Goal: Information Seeking & Learning: Learn about a topic

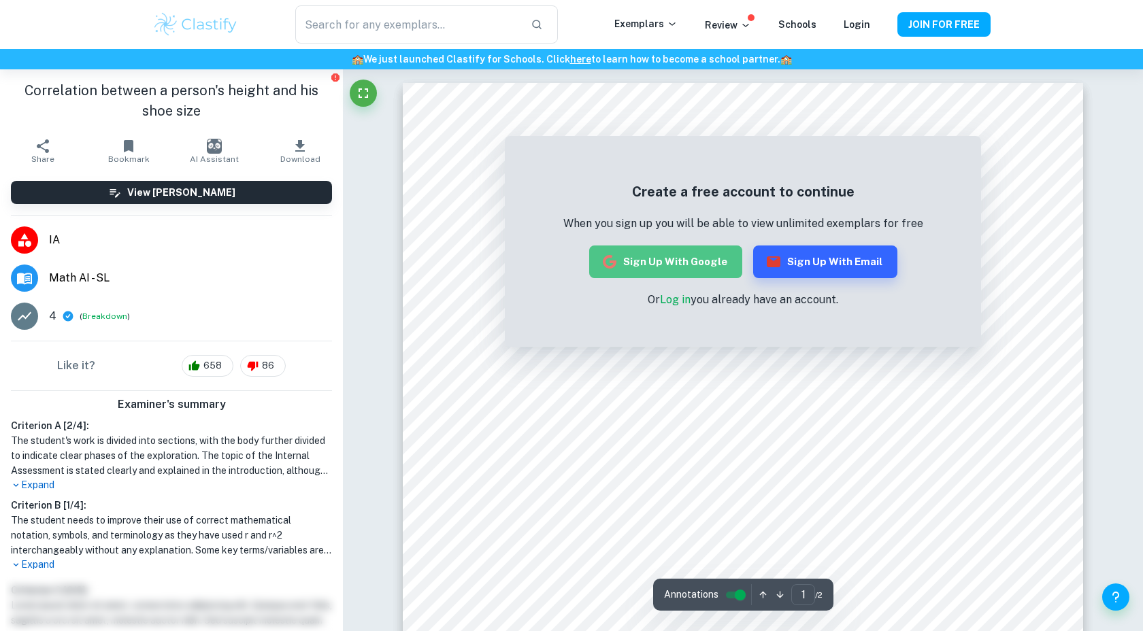
click at [701, 254] on button "Sign up with Google" at bounding box center [665, 262] width 153 height 33
click at [207, 86] on h1 "Correlation between a person's height and his shoe size" at bounding box center [171, 100] width 321 height 41
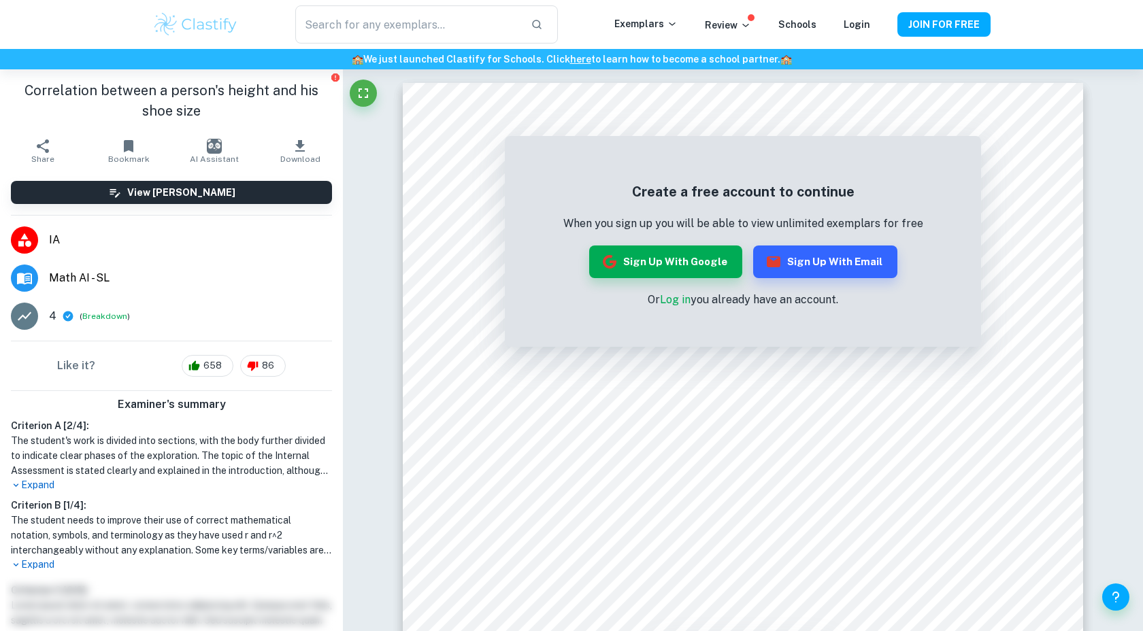
click at [241, 114] on h1 "Correlation between a person's height and his shoe size" at bounding box center [171, 100] width 321 height 41
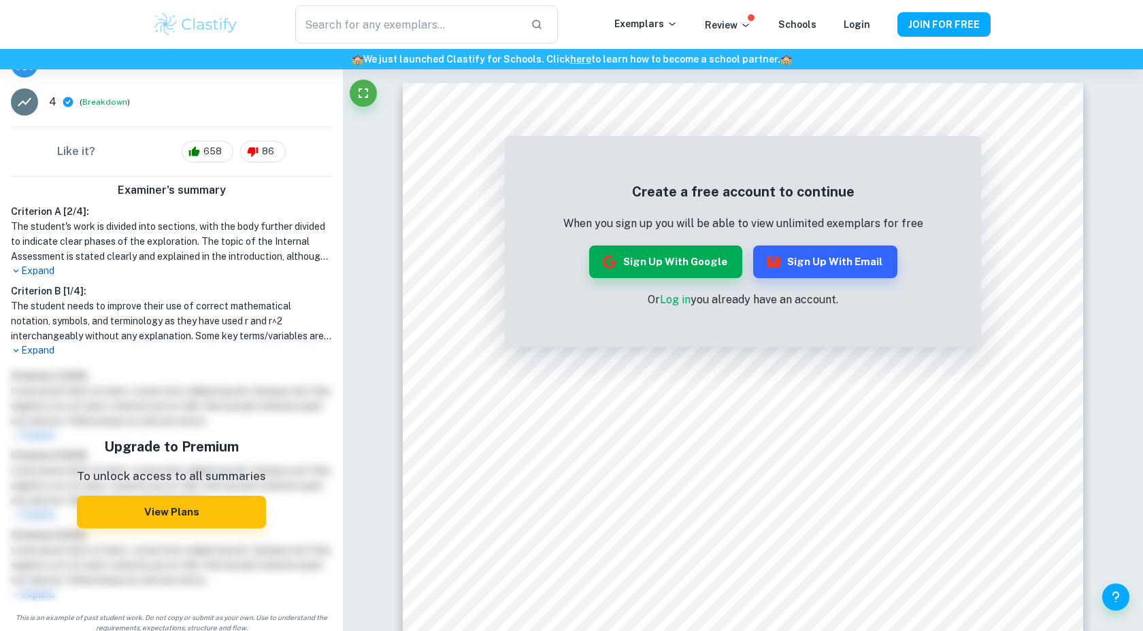
scroll to position [222, 0]
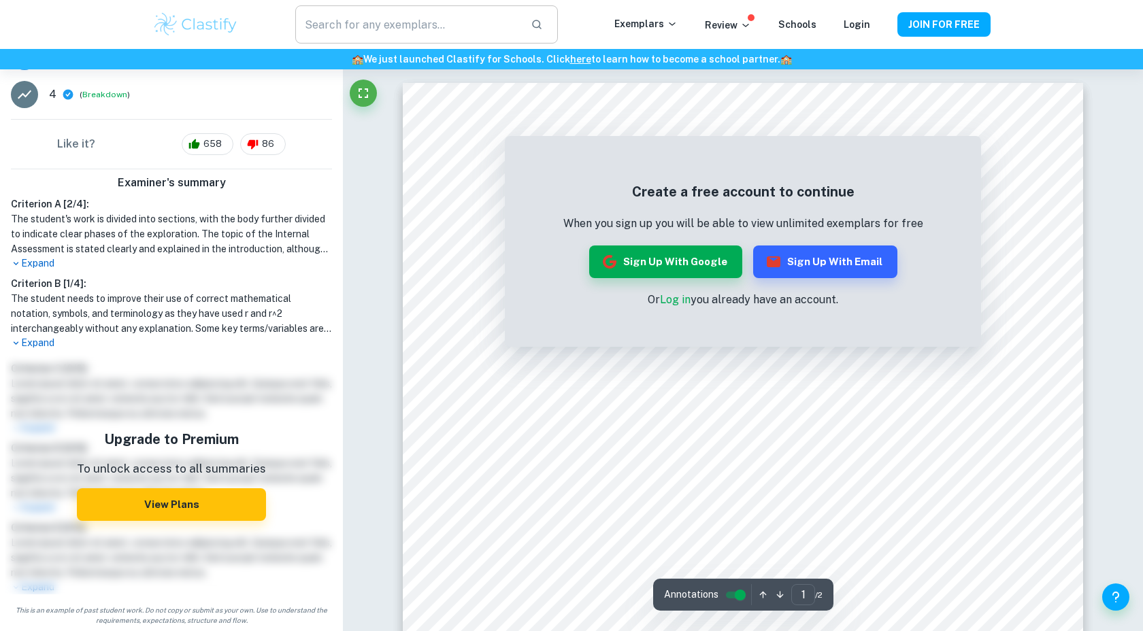
click at [394, 23] on input "text" at bounding box center [407, 24] width 224 height 38
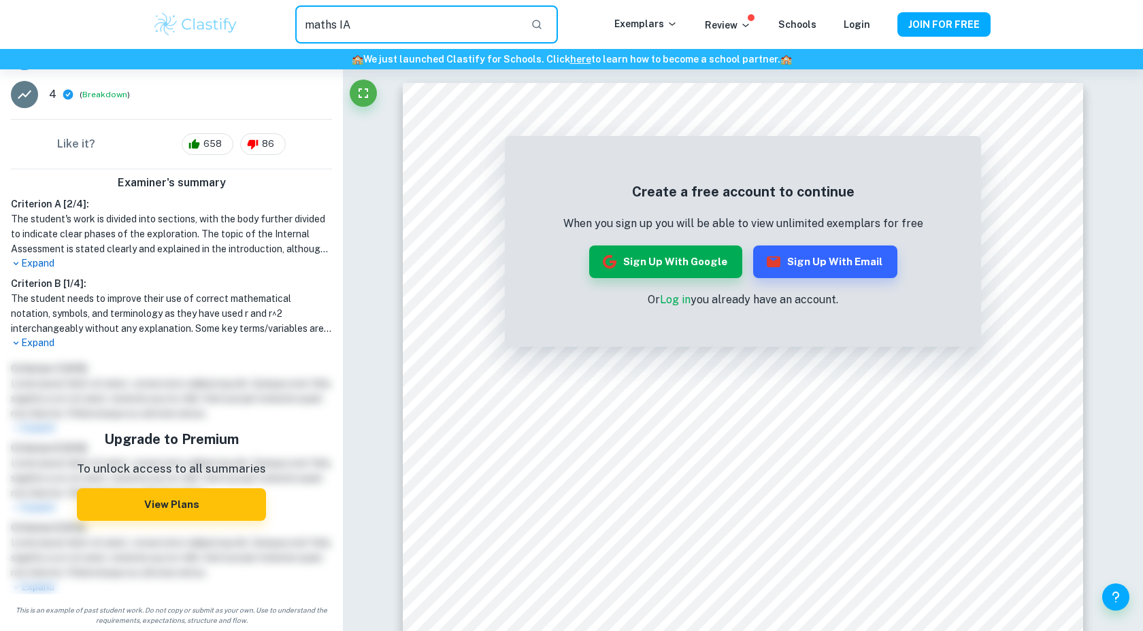
type input "maths IA"
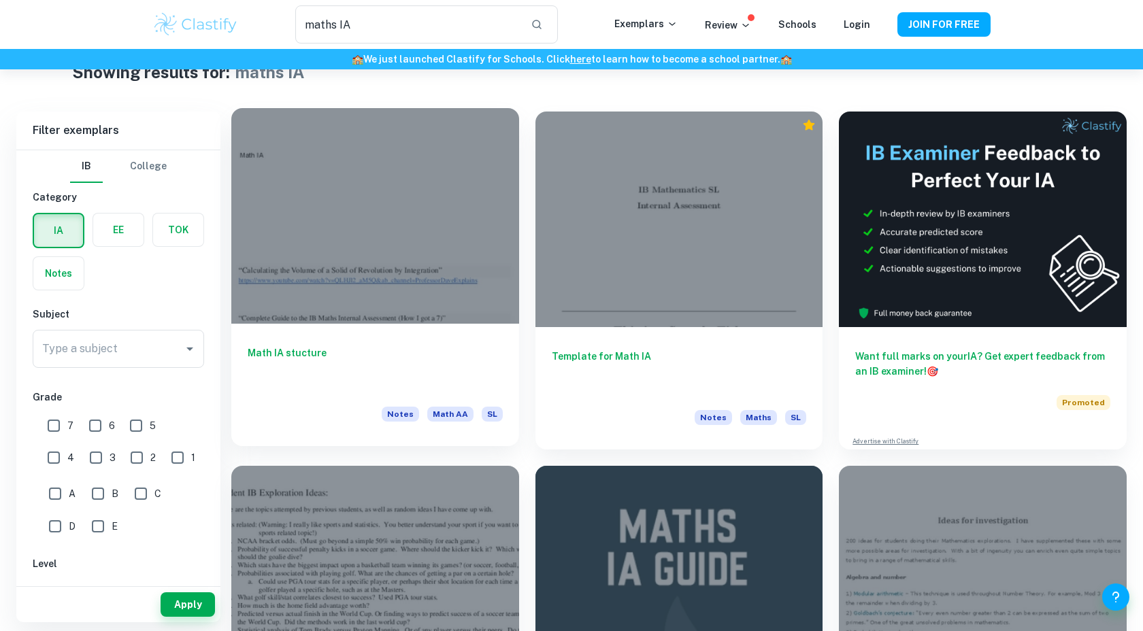
scroll to position [47, 0]
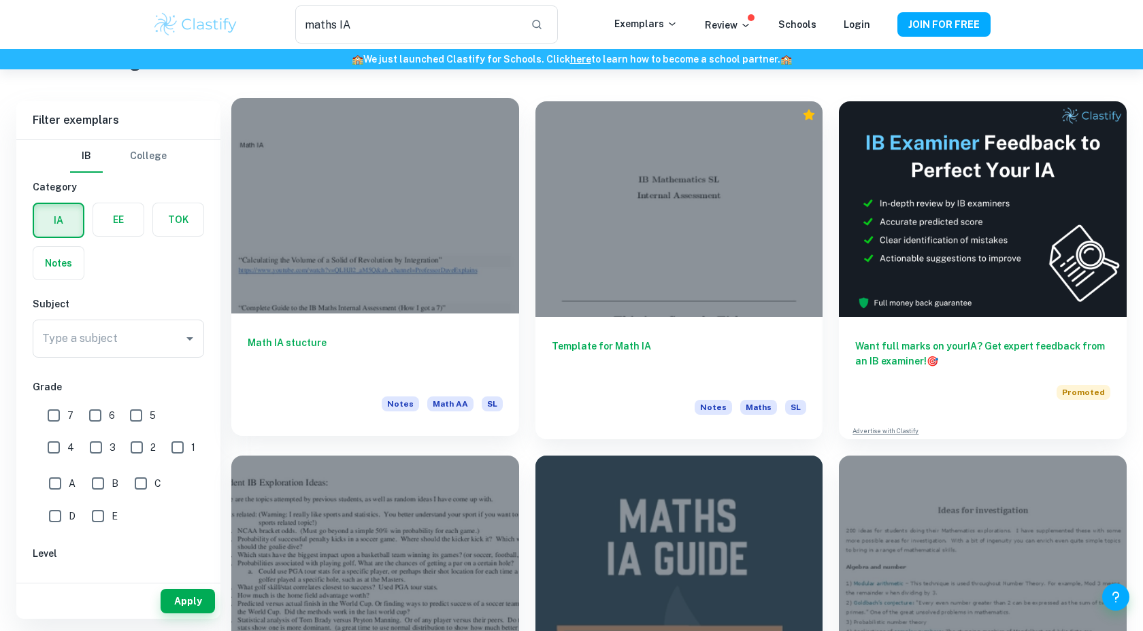
click at [451, 192] on div at bounding box center [375, 206] width 288 height 216
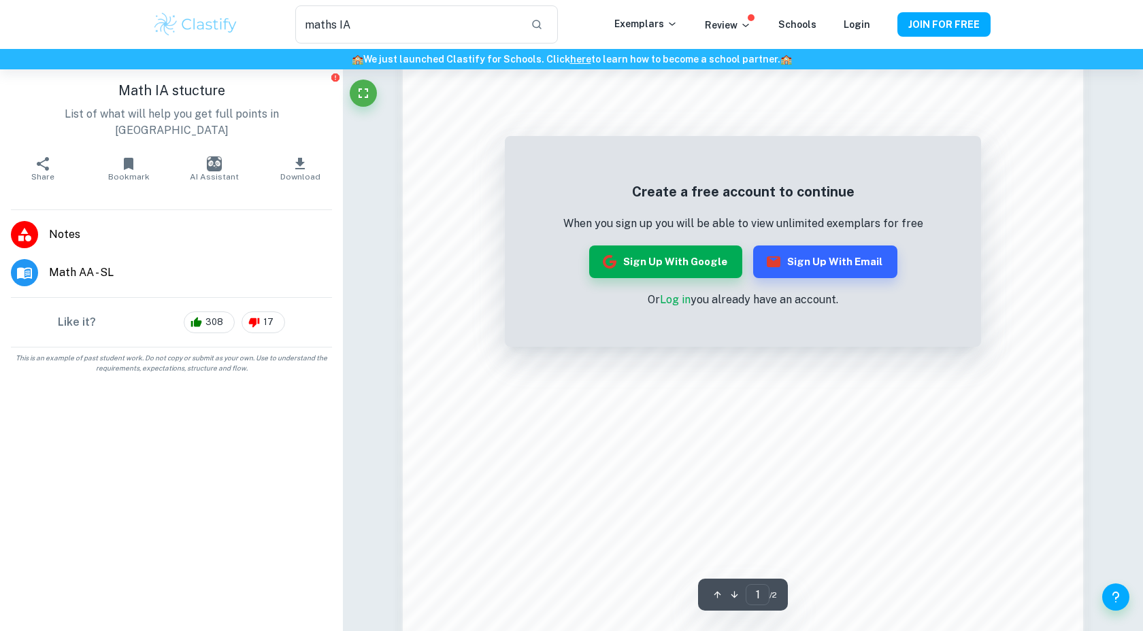
scroll to position [1057, 0]
click at [888, 262] on button "Sign up with Email" at bounding box center [825, 262] width 144 height 33
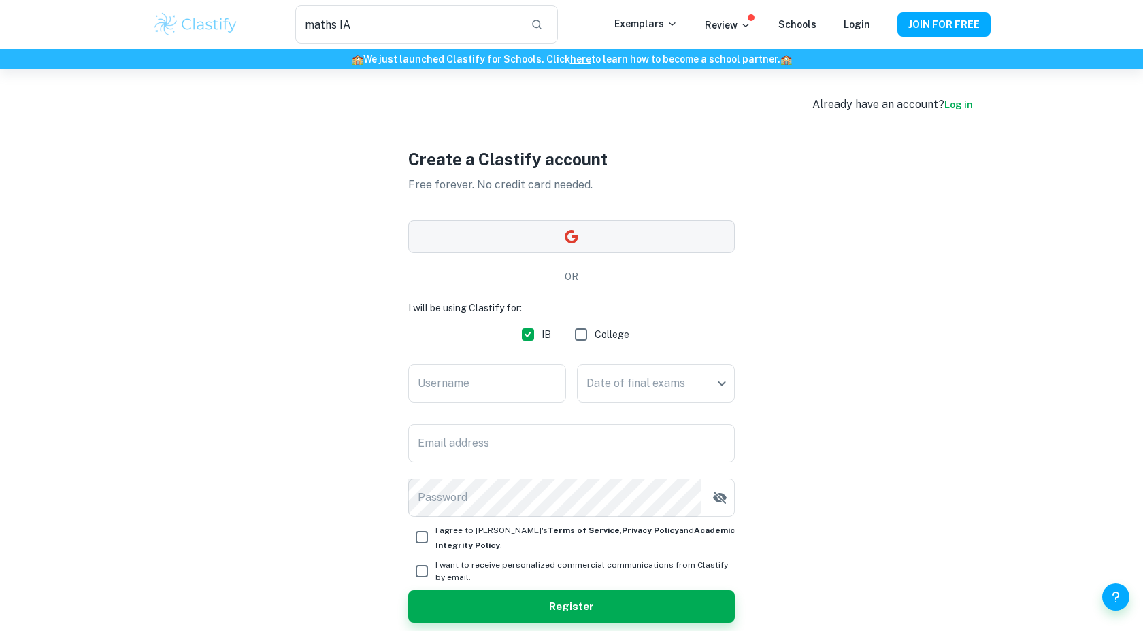
click at [616, 247] on button "button" at bounding box center [571, 236] width 326 height 33
click at [878, 283] on div "Create a Clastify account Free forever. No credit card needed. OR I will be usi…" at bounding box center [571, 384] width 838 height 631
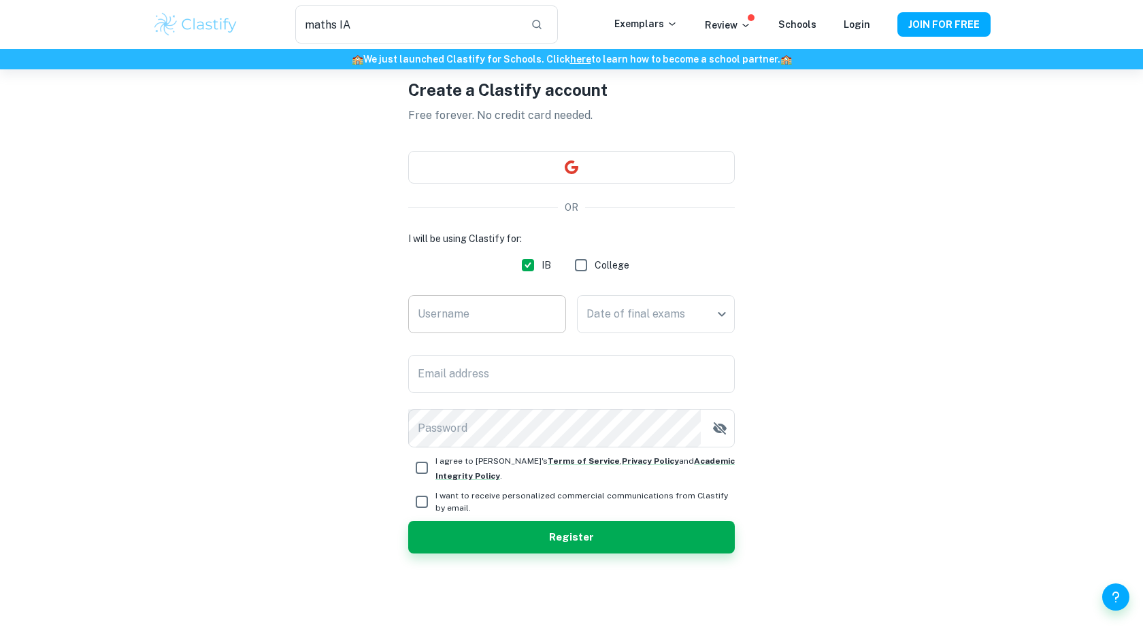
click at [506, 312] on input "Username" at bounding box center [487, 314] width 158 height 38
type input "Paulolololol"
click at [660, 322] on body "We value your privacy We use cookies to enhance your browsing experience, serve…" at bounding box center [571, 315] width 1143 height 631
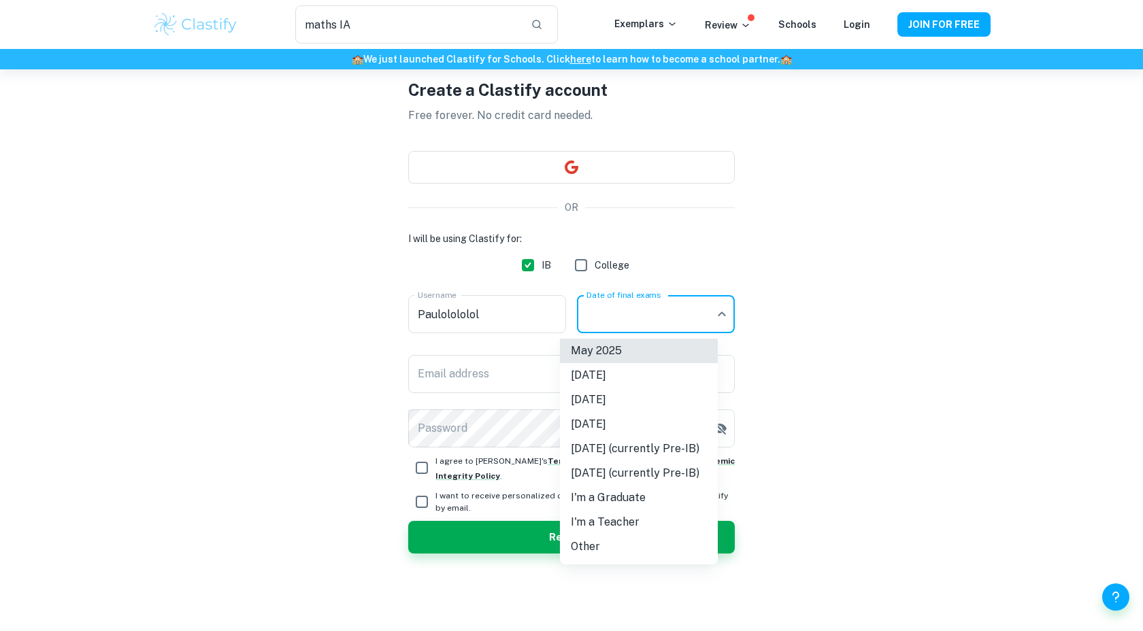
click at [609, 425] on li "[DATE]" at bounding box center [639, 424] width 158 height 24
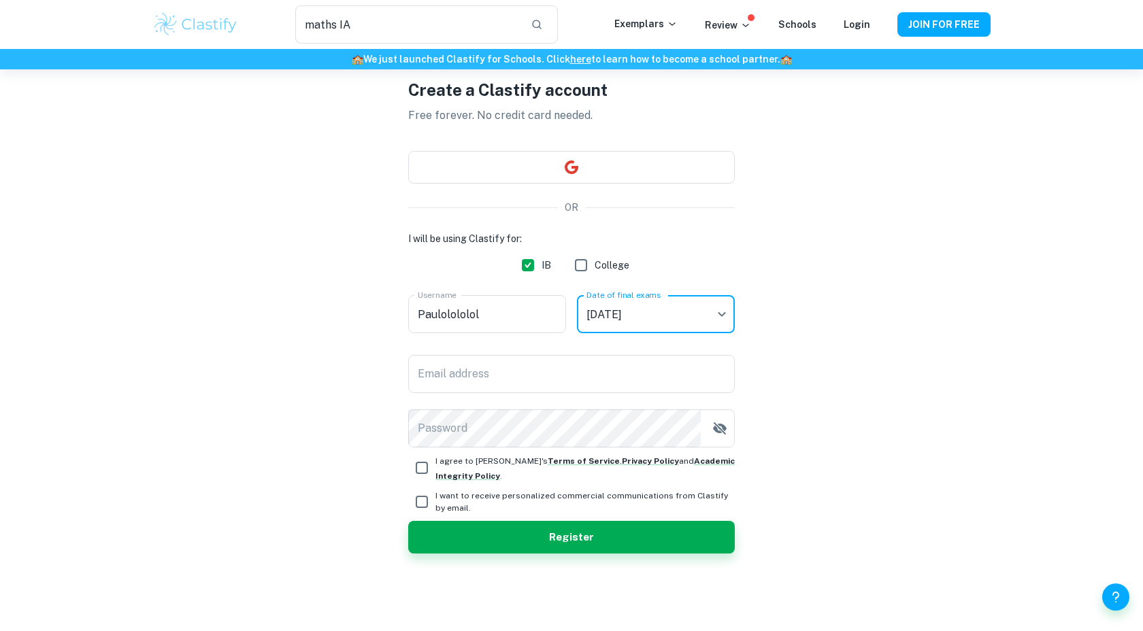
click at [636, 341] on div "I will be using Clastify for: IB College Username Paulolololol Username Date of…" at bounding box center [571, 339] width 326 height 216
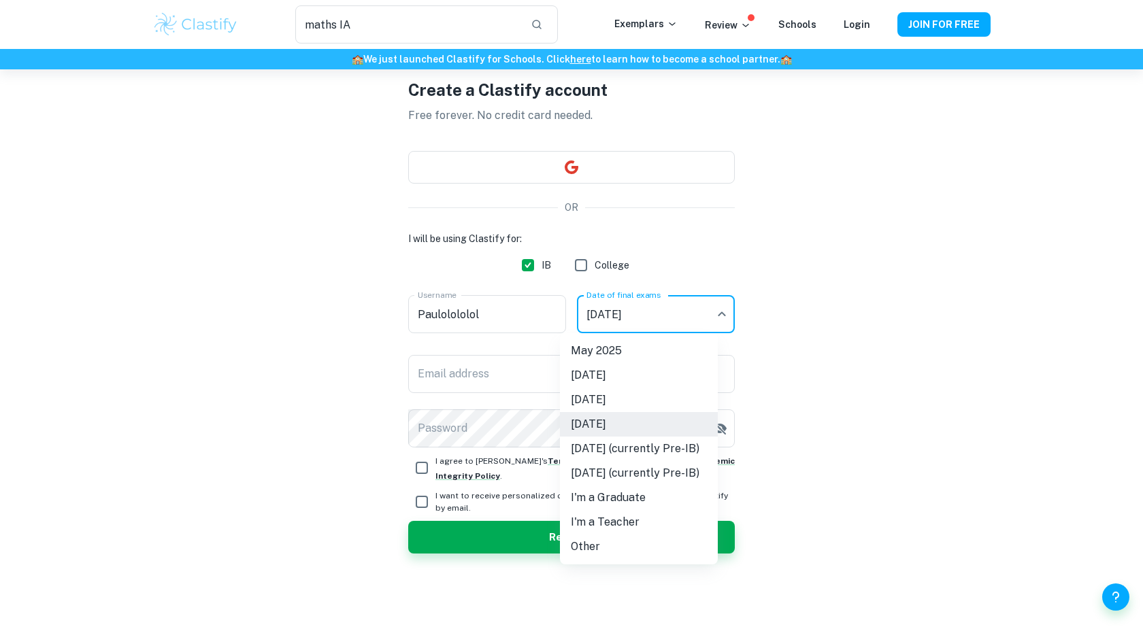
click at [635, 318] on body "We value your privacy We use cookies to enhance your browsing experience, serve…" at bounding box center [571, 315] width 1143 height 631
click at [599, 548] on li "Other" at bounding box center [639, 547] width 158 height 24
type input "Other"
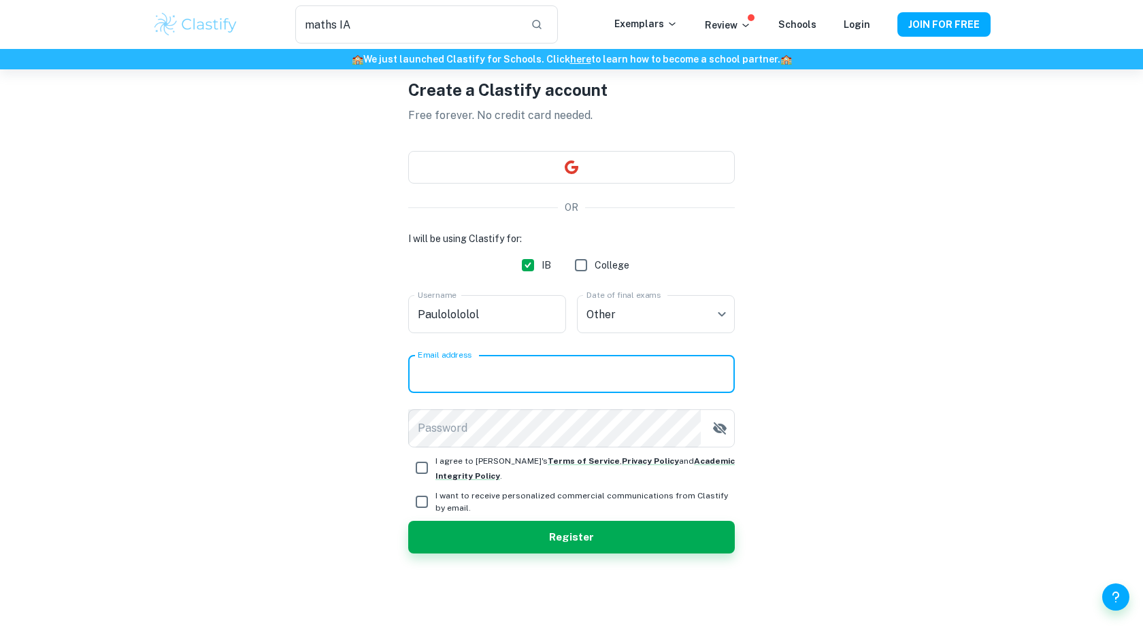
click at [524, 367] on input "Email address" at bounding box center [571, 374] width 326 height 38
type input "tadeucompanheirao@gmail.com"
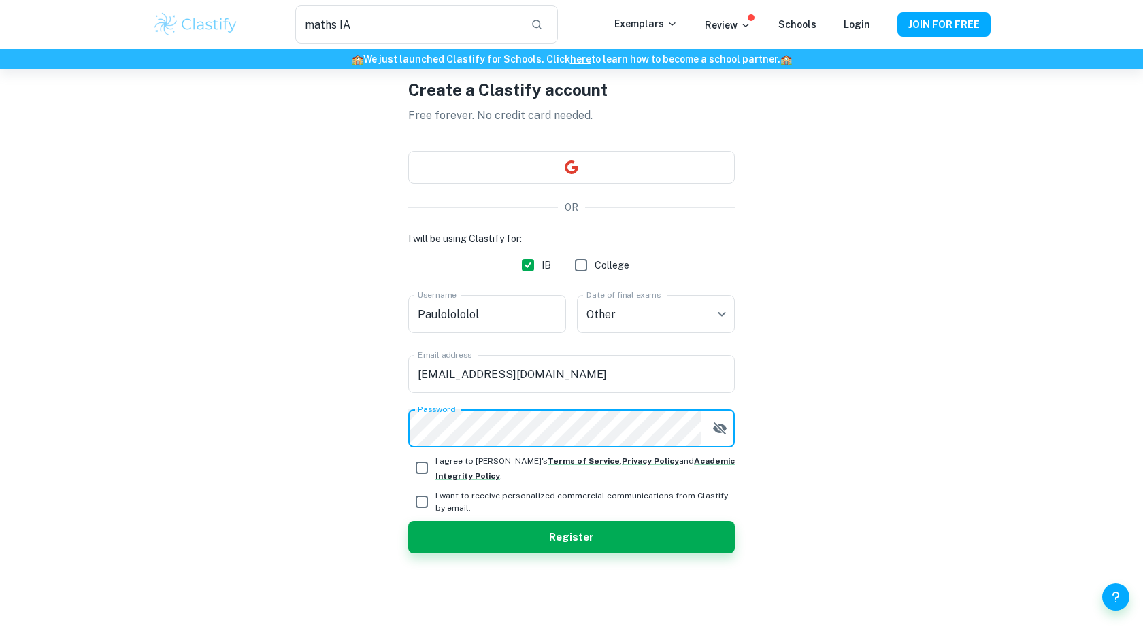
click at [422, 468] on input "I agree to Clastify's Terms of Service , Privacy Policy and Academic Integrity …" at bounding box center [421, 467] width 27 height 27
checkbox input "true"
click at [422, 496] on input "I want to receive personalized commercial communications from Clastify by email." at bounding box center [421, 501] width 27 height 27
checkbox input "true"
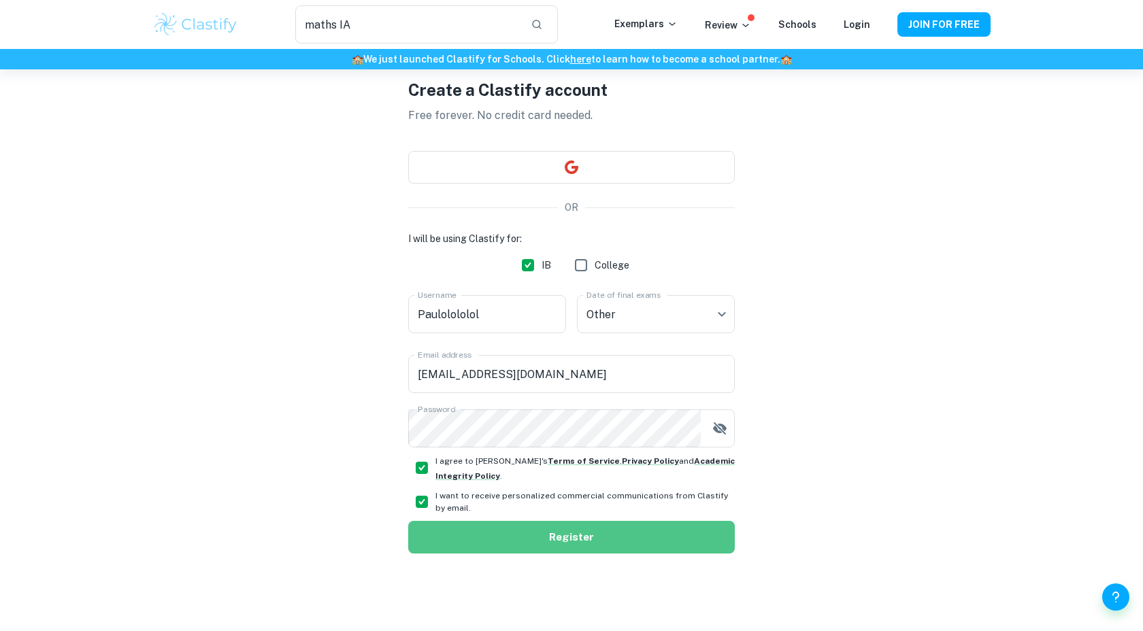
click at [439, 524] on button "Register" at bounding box center [571, 537] width 326 height 33
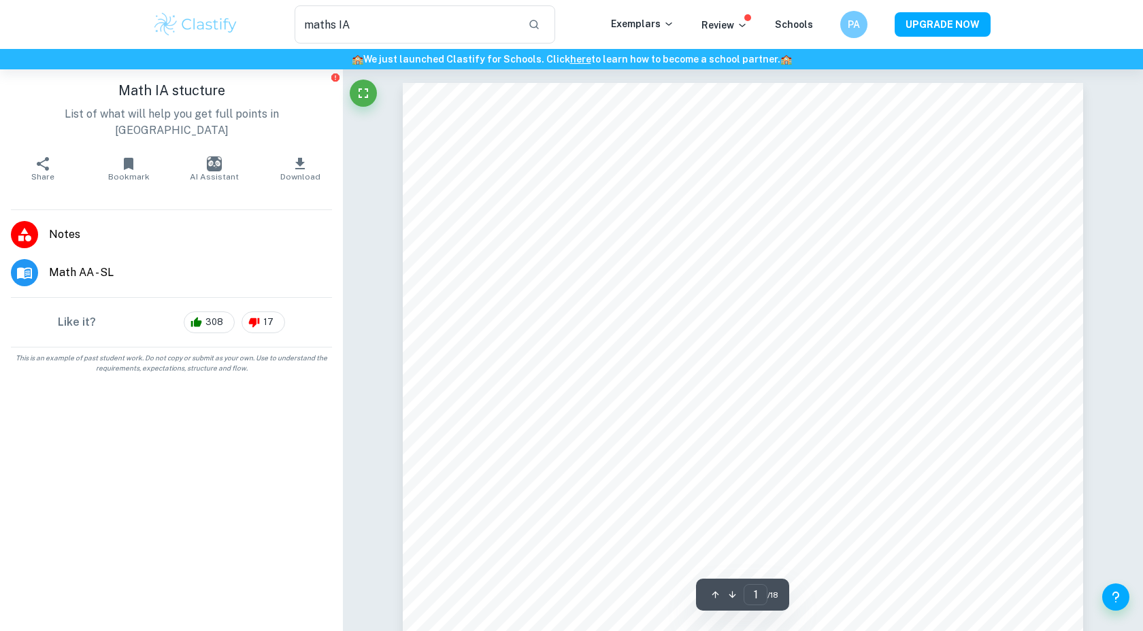
click at [734, 596] on icon "button" at bounding box center [732, 595] width 10 height 10
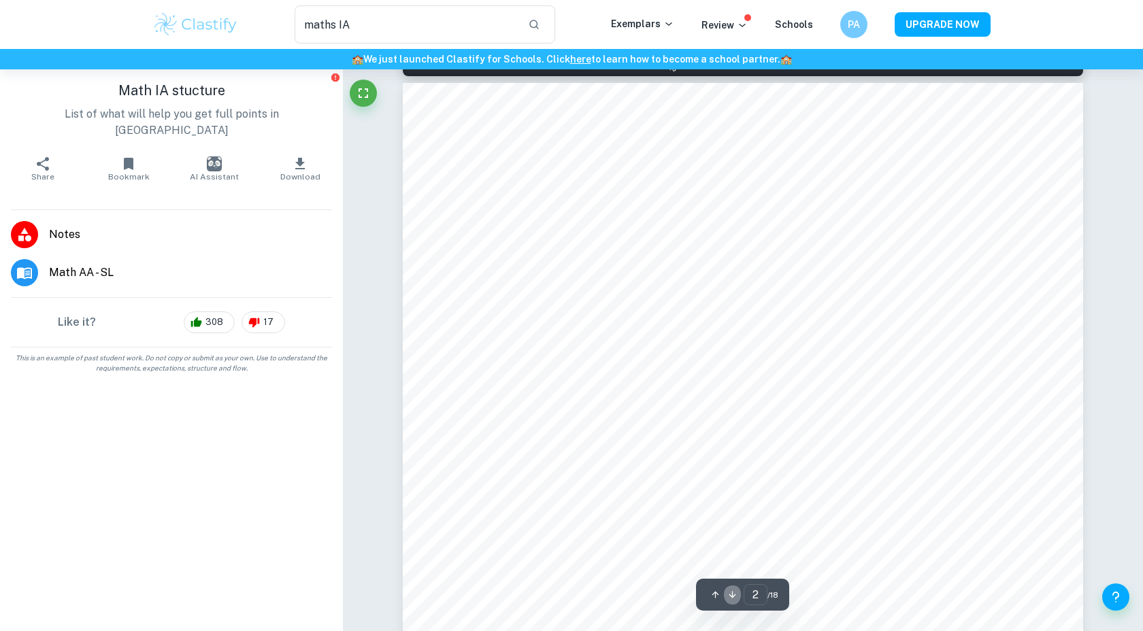
click at [734, 596] on icon "button" at bounding box center [732, 595] width 10 height 10
type input "3"
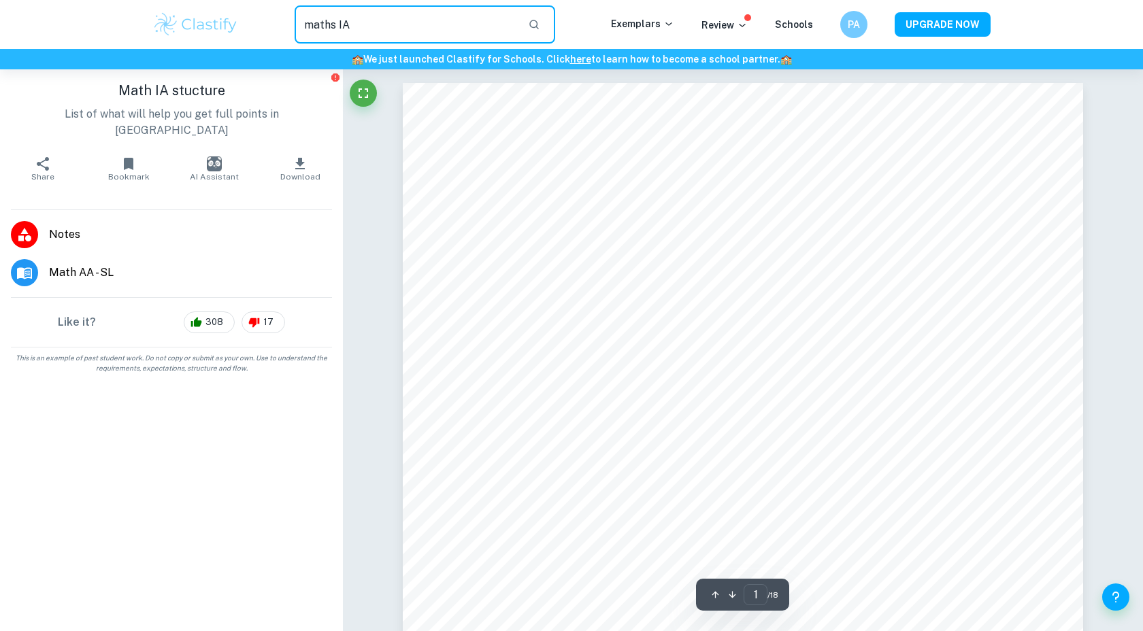
click at [337, 41] on input "maths IA" at bounding box center [405, 24] width 222 height 38
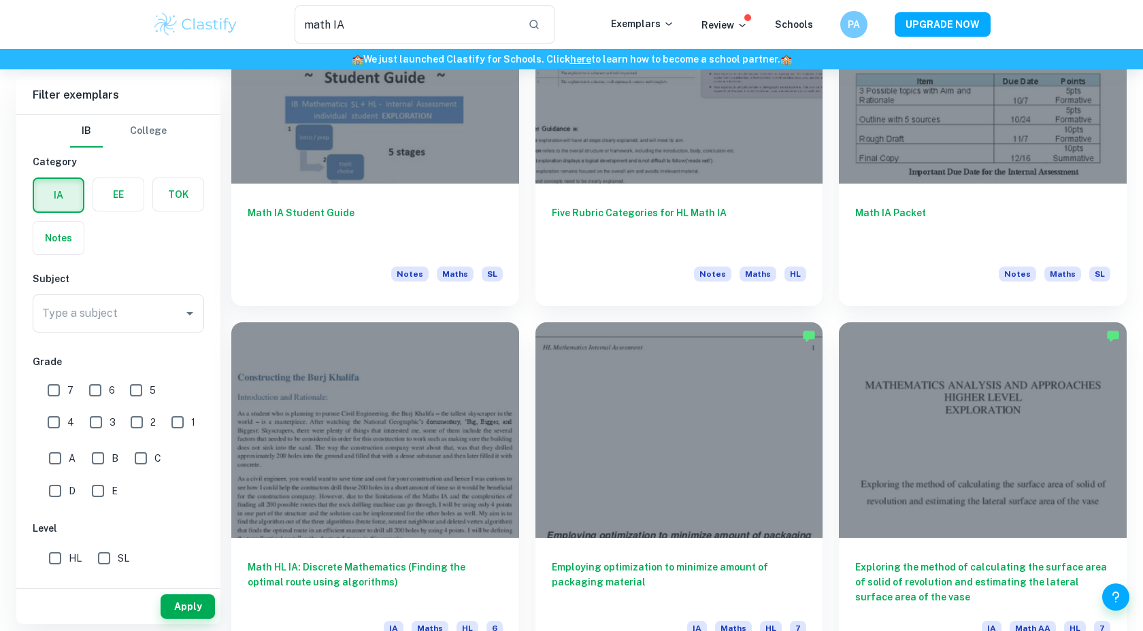
scroll to position [1247, 0]
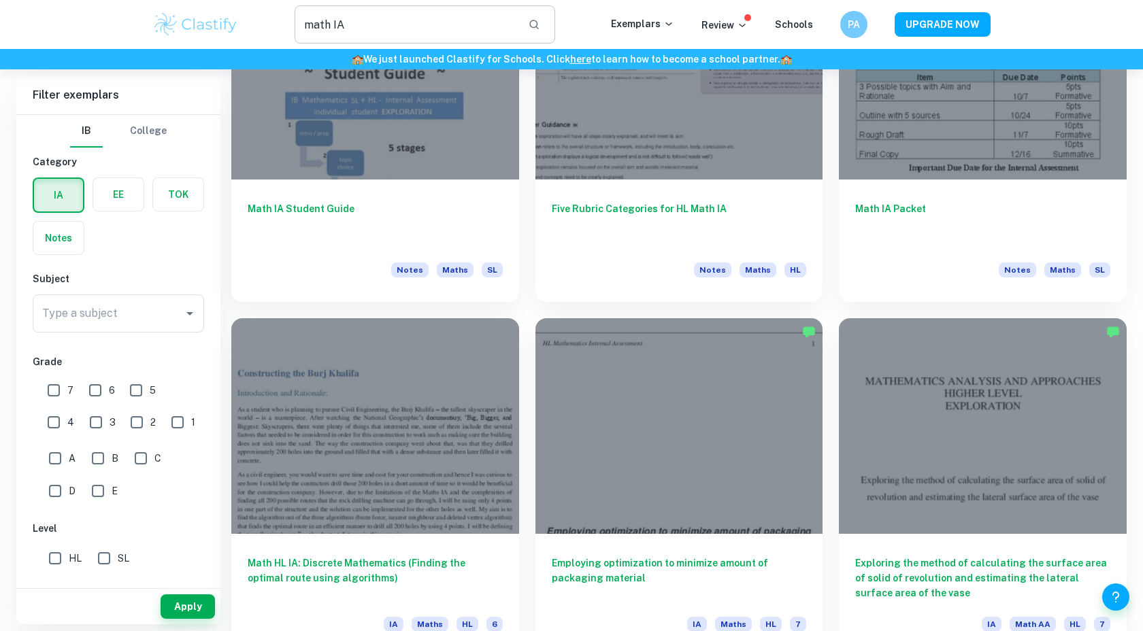
click at [368, 15] on input "math IA" at bounding box center [405, 24] width 222 height 38
click at [359, 19] on input "math IA" at bounding box center [405, 24] width 222 height 38
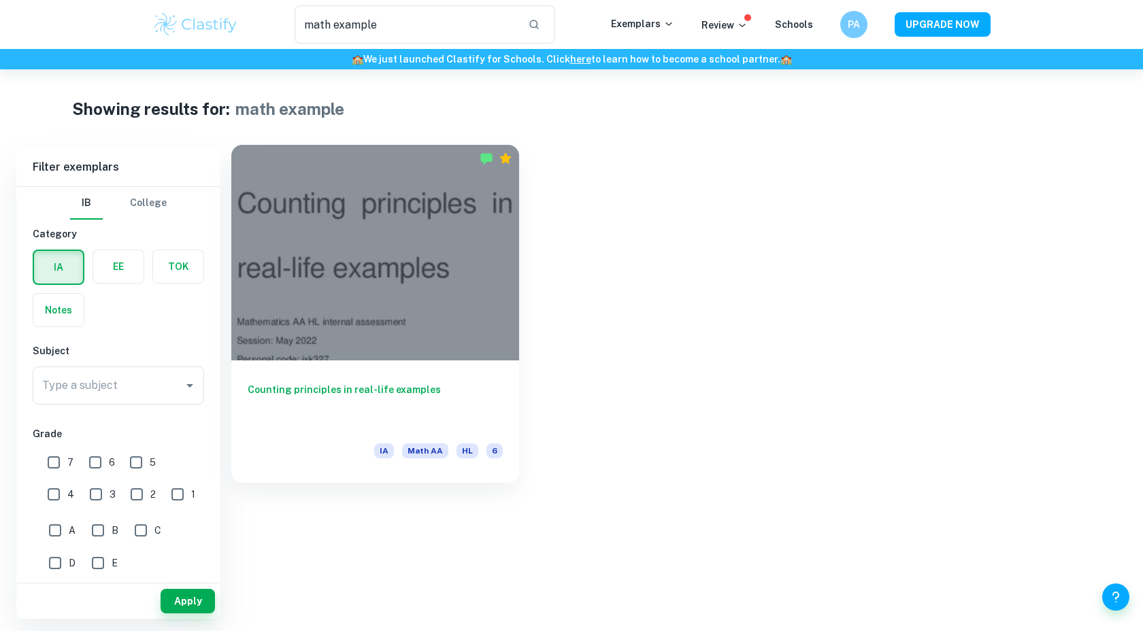
click at [410, 265] on div at bounding box center [375, 253] width 288 height 216
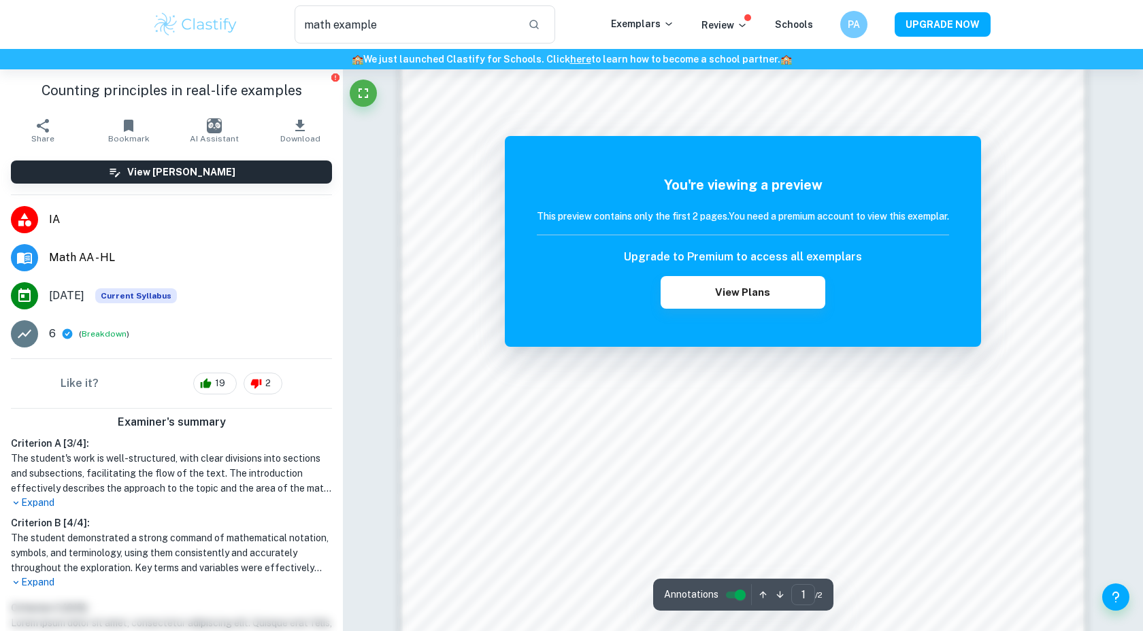
scroll to position [899, 0]
click at [782, 273] on div "Upgrade to Premium to access all exemplars View Plans" at bounding box center [743, 279] width 412 height 60
click at [782, 289] on button "View Plans" at bounding box center [742, 292] width 165 height 33
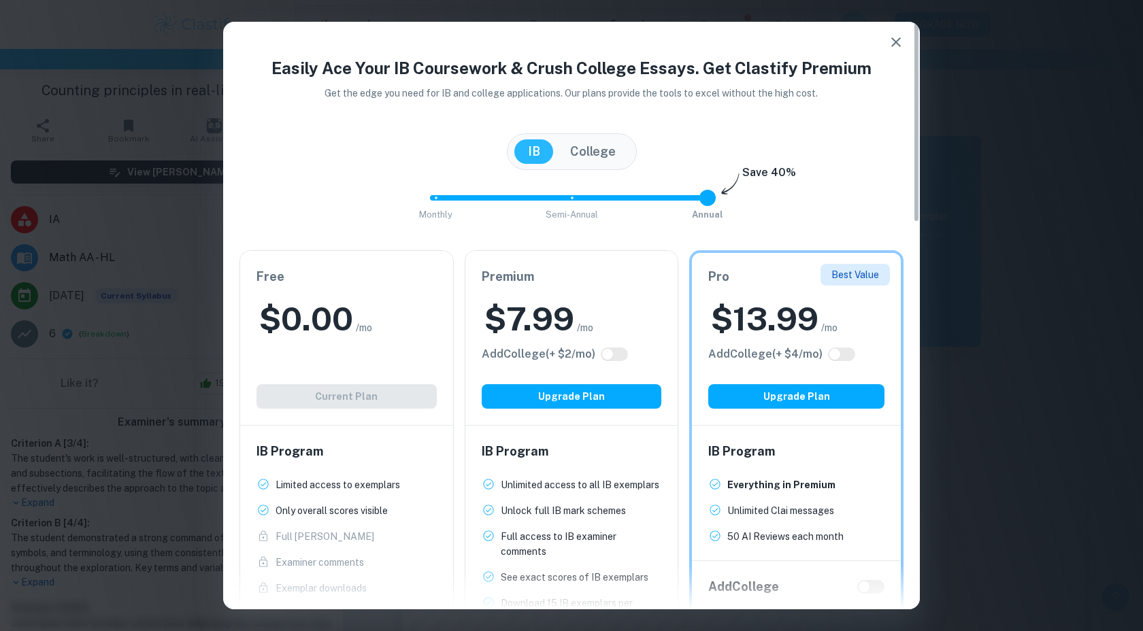
click at [890, 33] on button "button" at bounding box center [895, 42] width 27 height 27
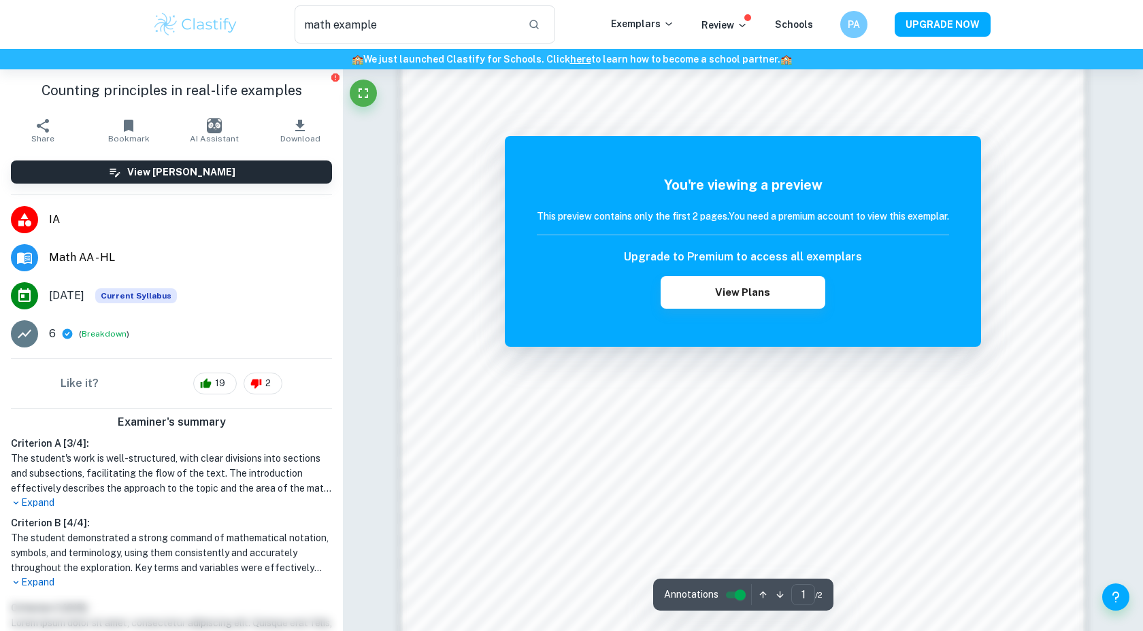
scroll to position [1313, 0]
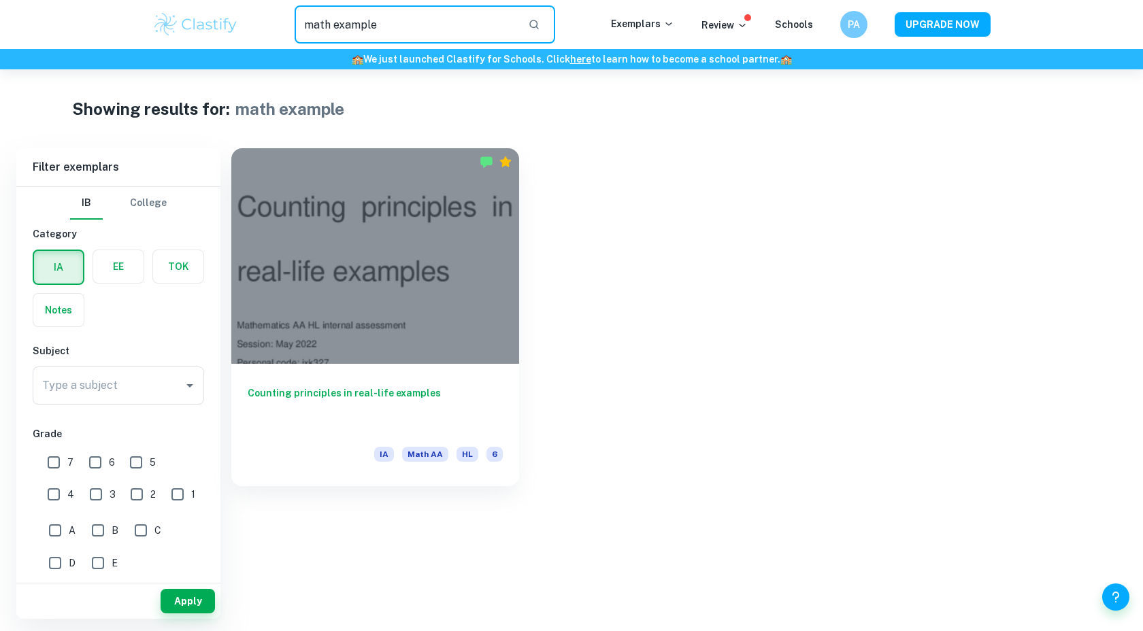
click at [365, 22] on input "math example" at bounding box center [405, 24] width 222 height 38
type input "math"
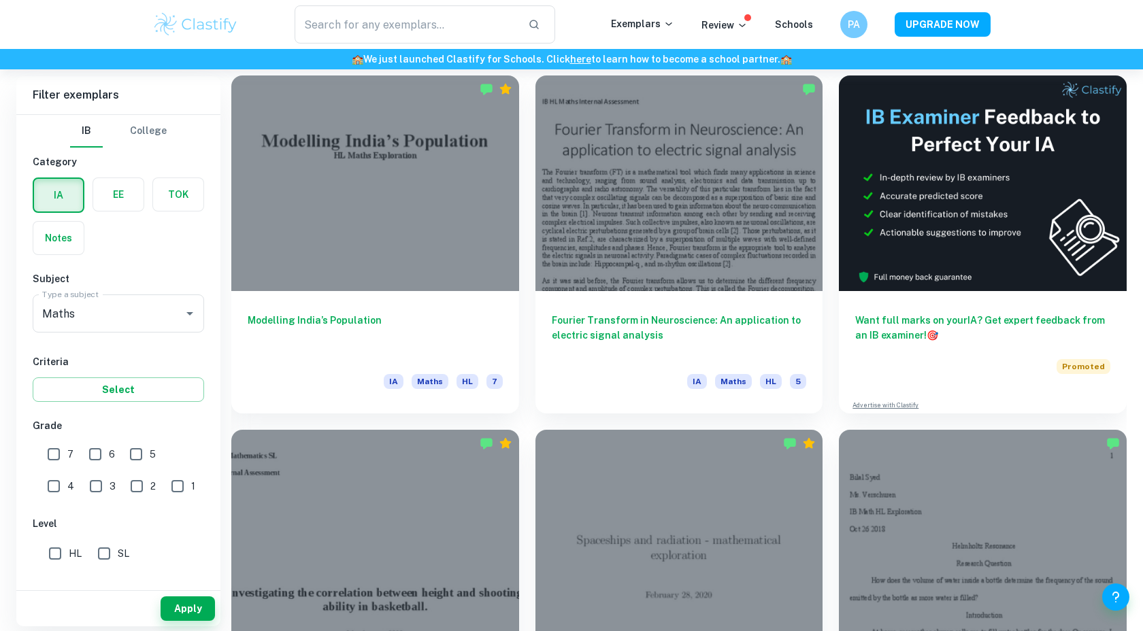
scroll to position [384, 0]
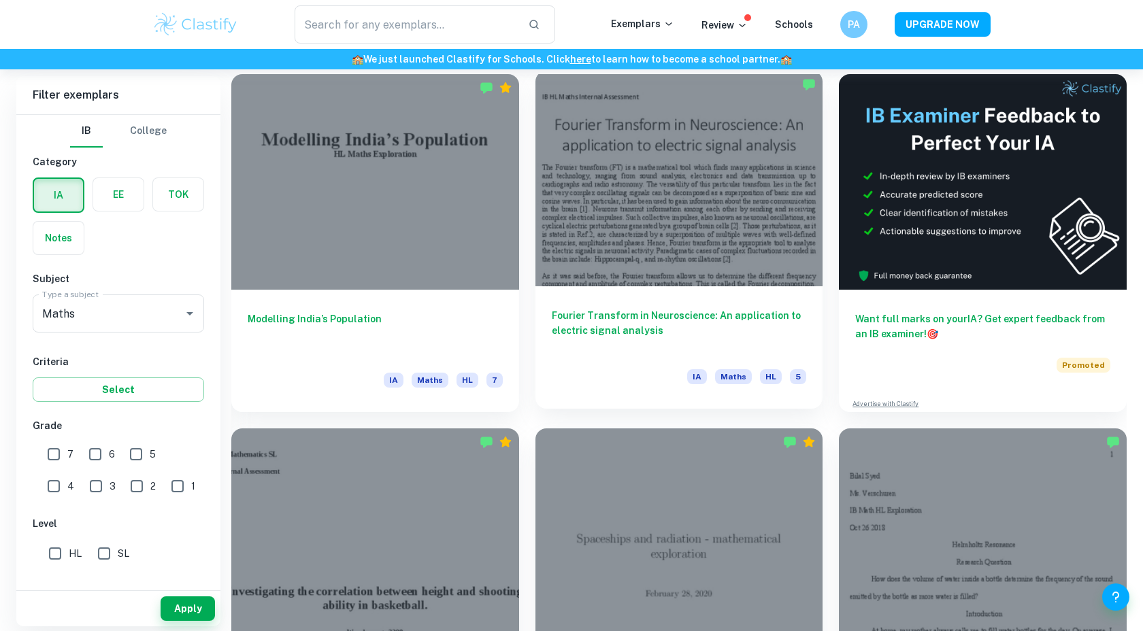
click at [675, 194] on div at bounding box center [679, 179] width 288 height 216
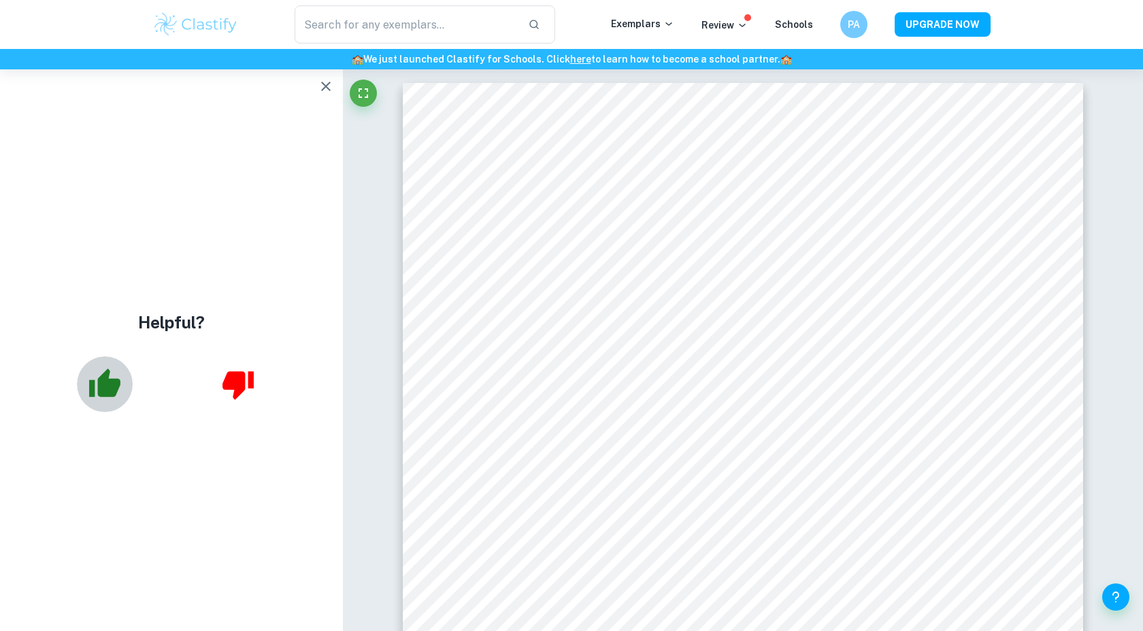
click at [121, 382] on icon "button" at bounding box center [105, 384] width 34 height 34
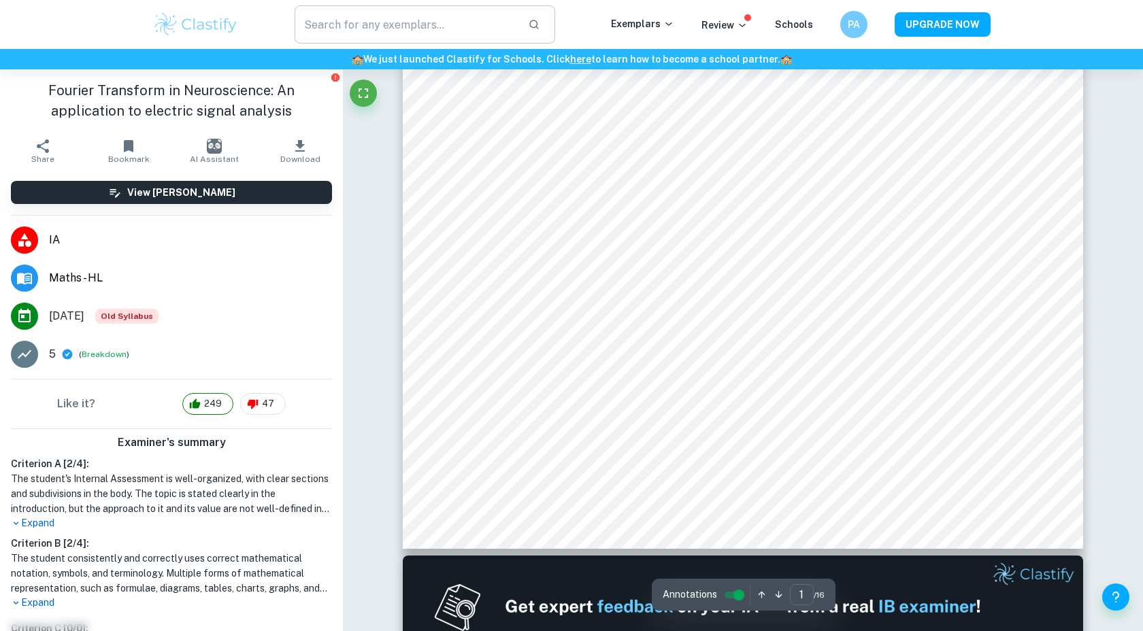
scroll to position [482, 0]
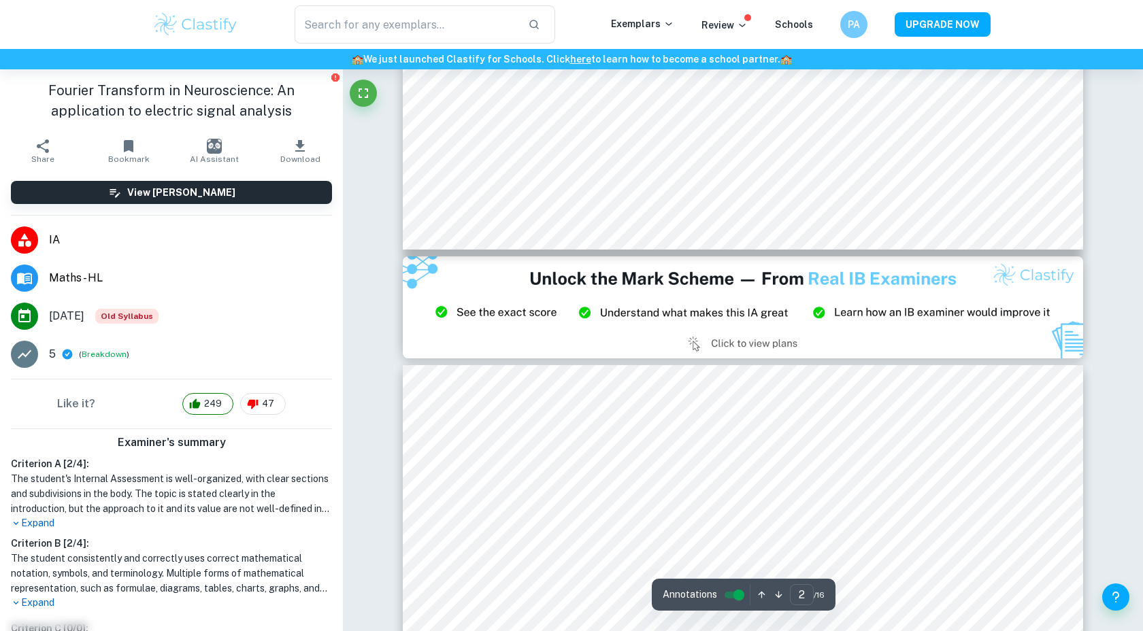
type input "3"
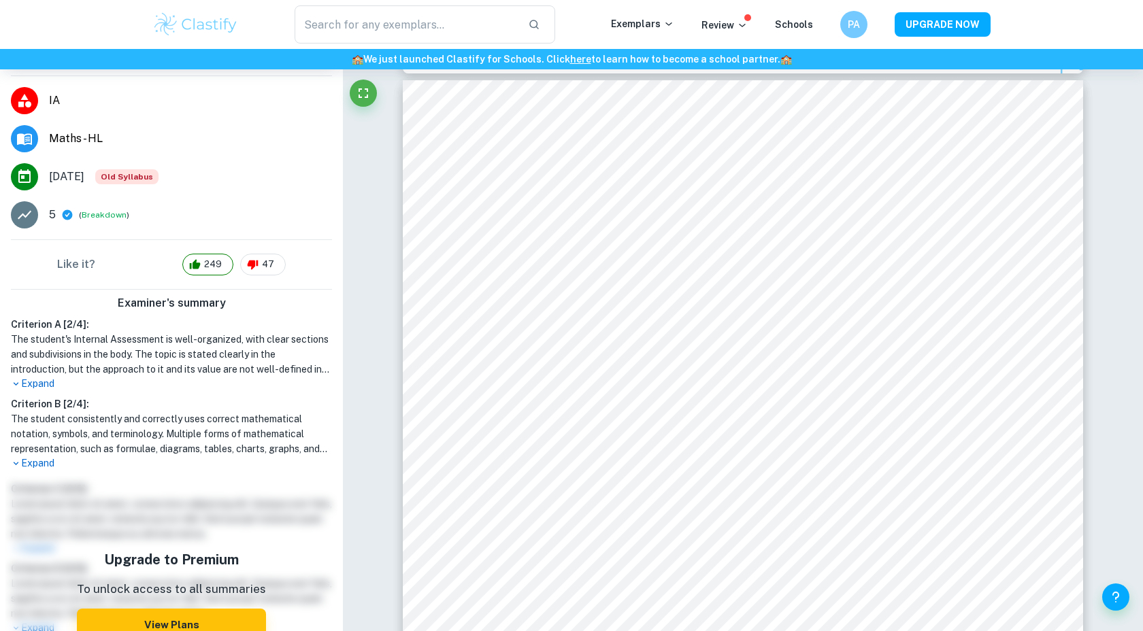
scroll to position [0, 0]
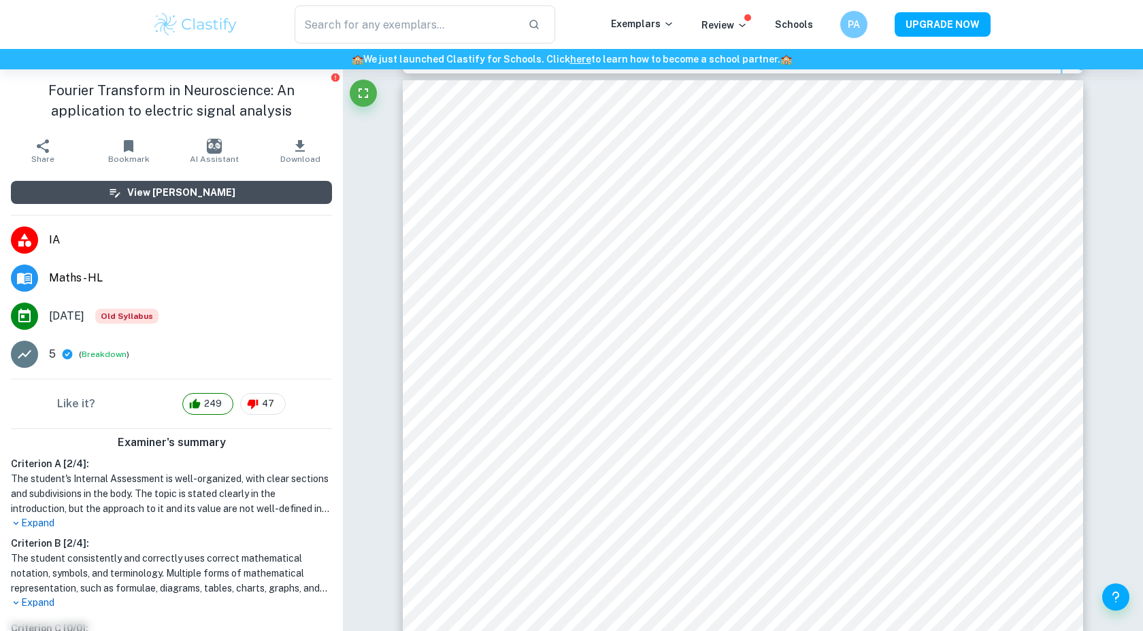
click at [181, 190] on h6 "View [PERSON_NAME]" at bounding box center [181, 192] width 108 height 15
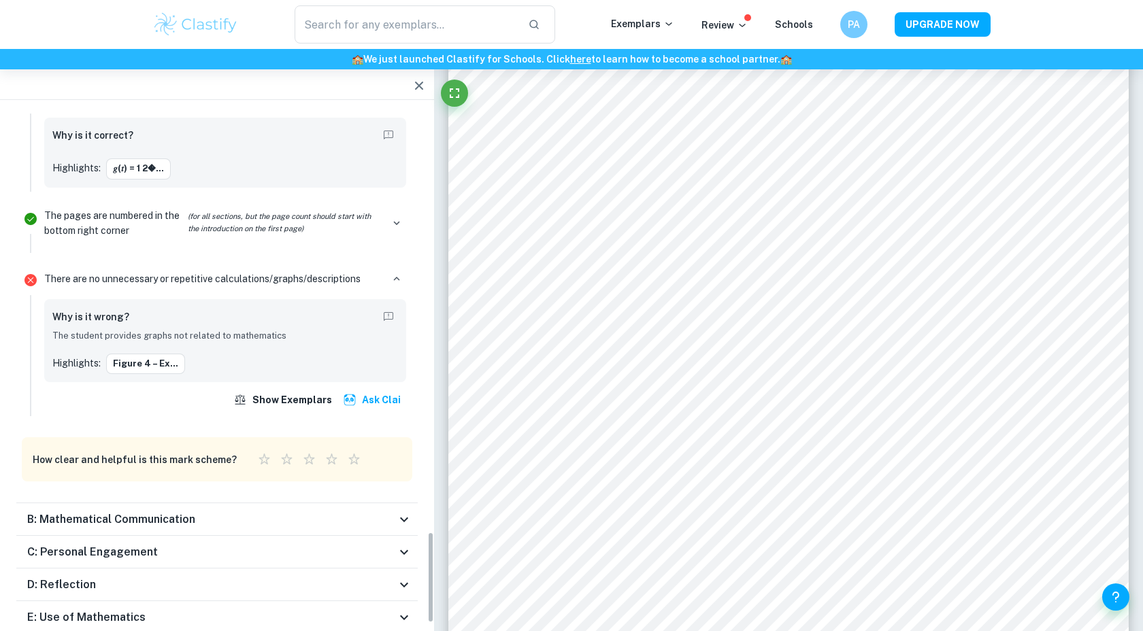
scroll to position [2388, 0]
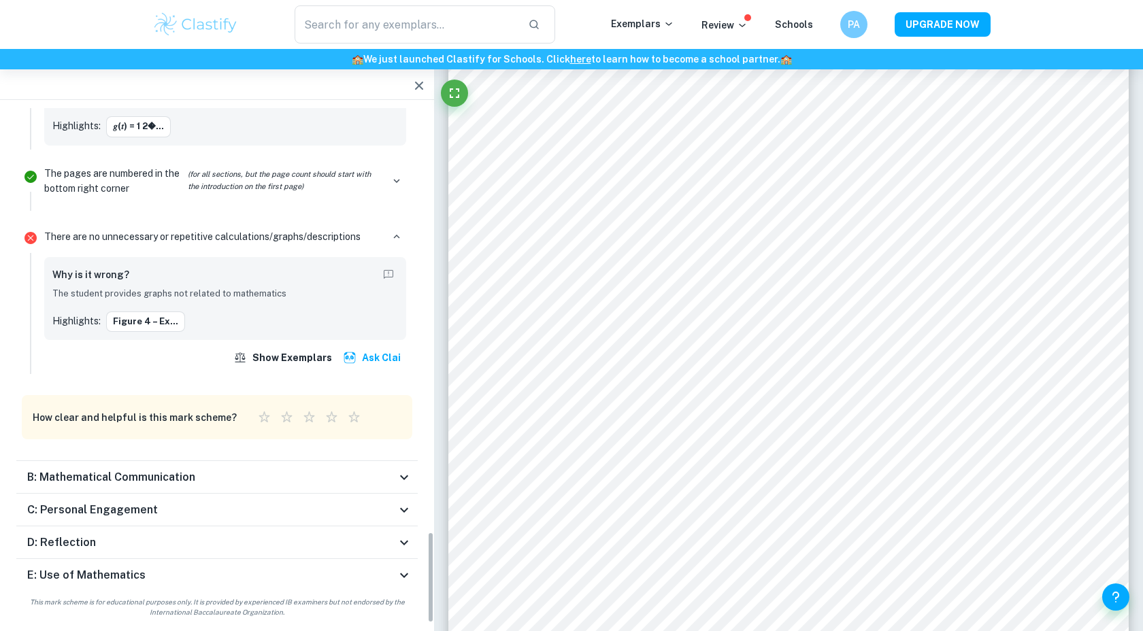
click at [389, 478] on div "B: Mathematical Communication" at bounding box center [211, 477] width 369 height 16
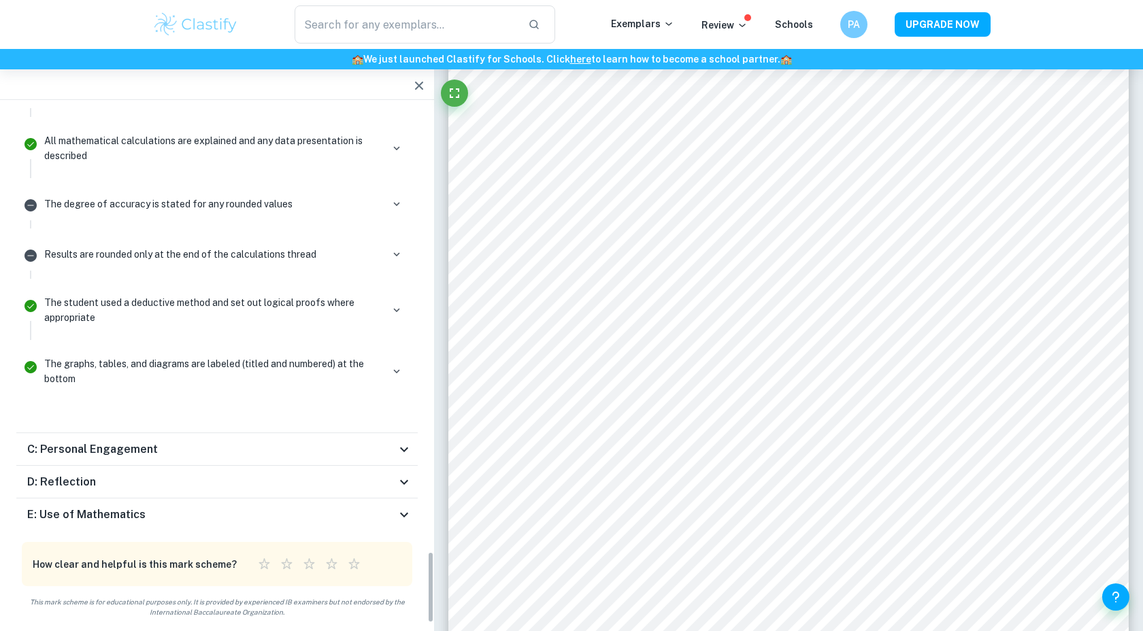
scroll to position [3173, 0]
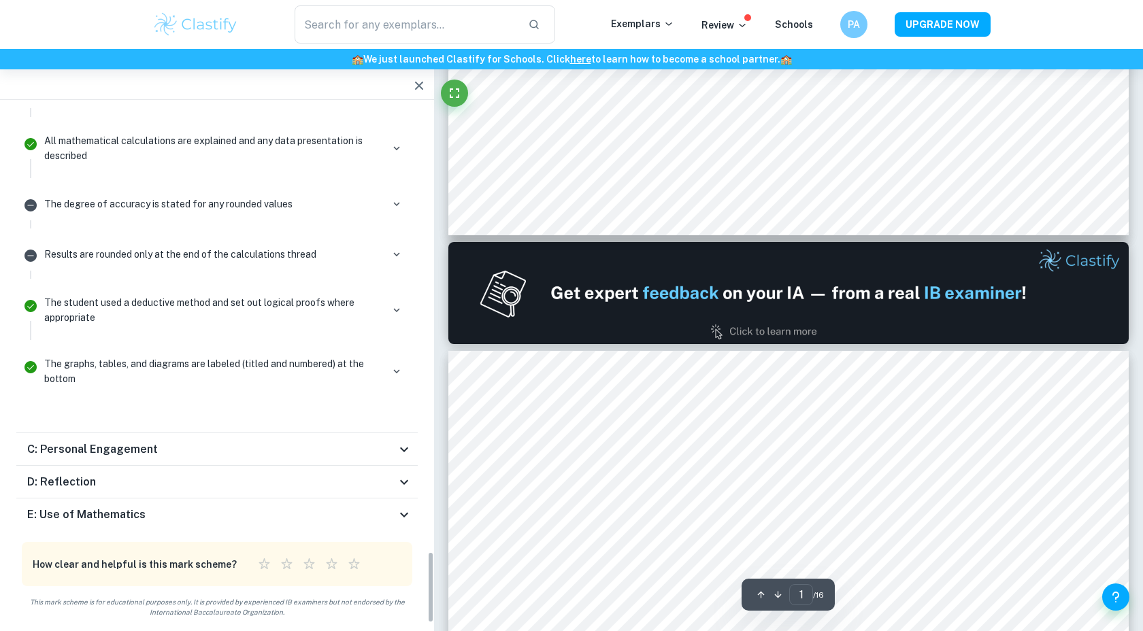
type input "2"
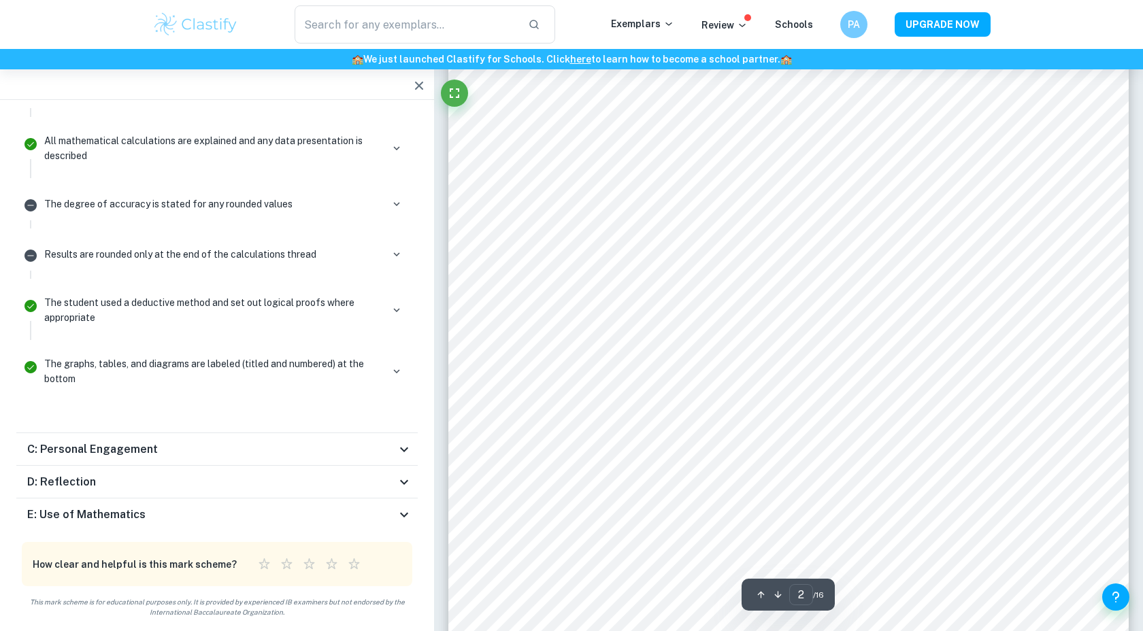
scroll to position [1309, 0]
click at [365, 452] on div "C: Personal Engagement" at bounding box center [211, 449] width 369 height 16
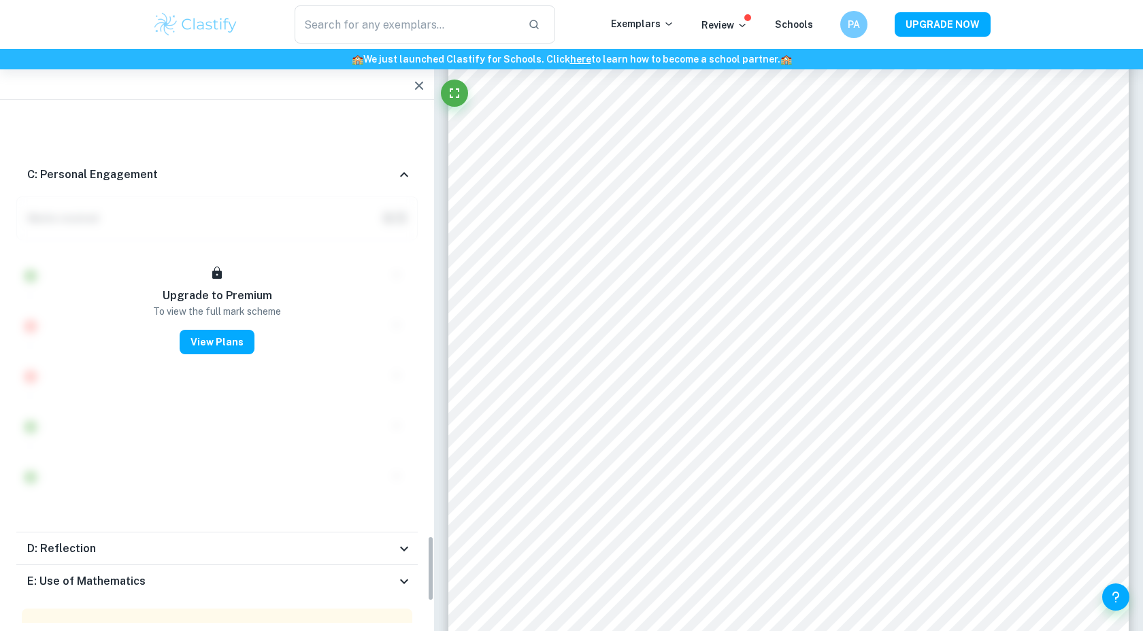
scroll to position [3353, 0]
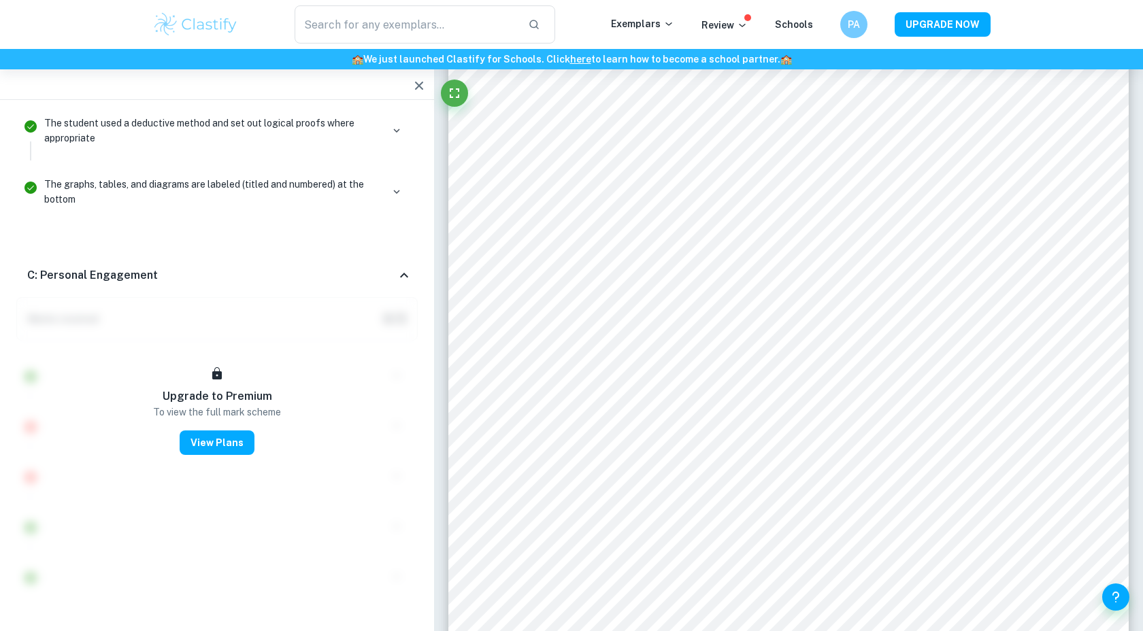
click at [385, 282] on div "C: Personal Engagement" at bounding box center [211, 275] width 369 height 16
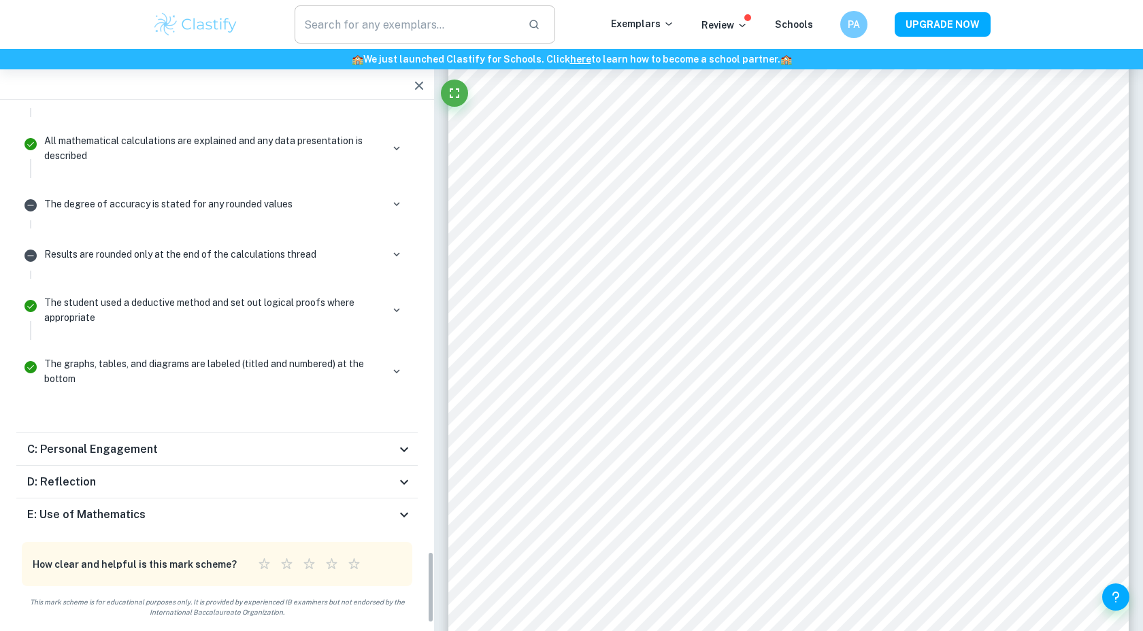
scroll to position [3173, 0]
